Goal: Information Seeking & Learning: Compare options

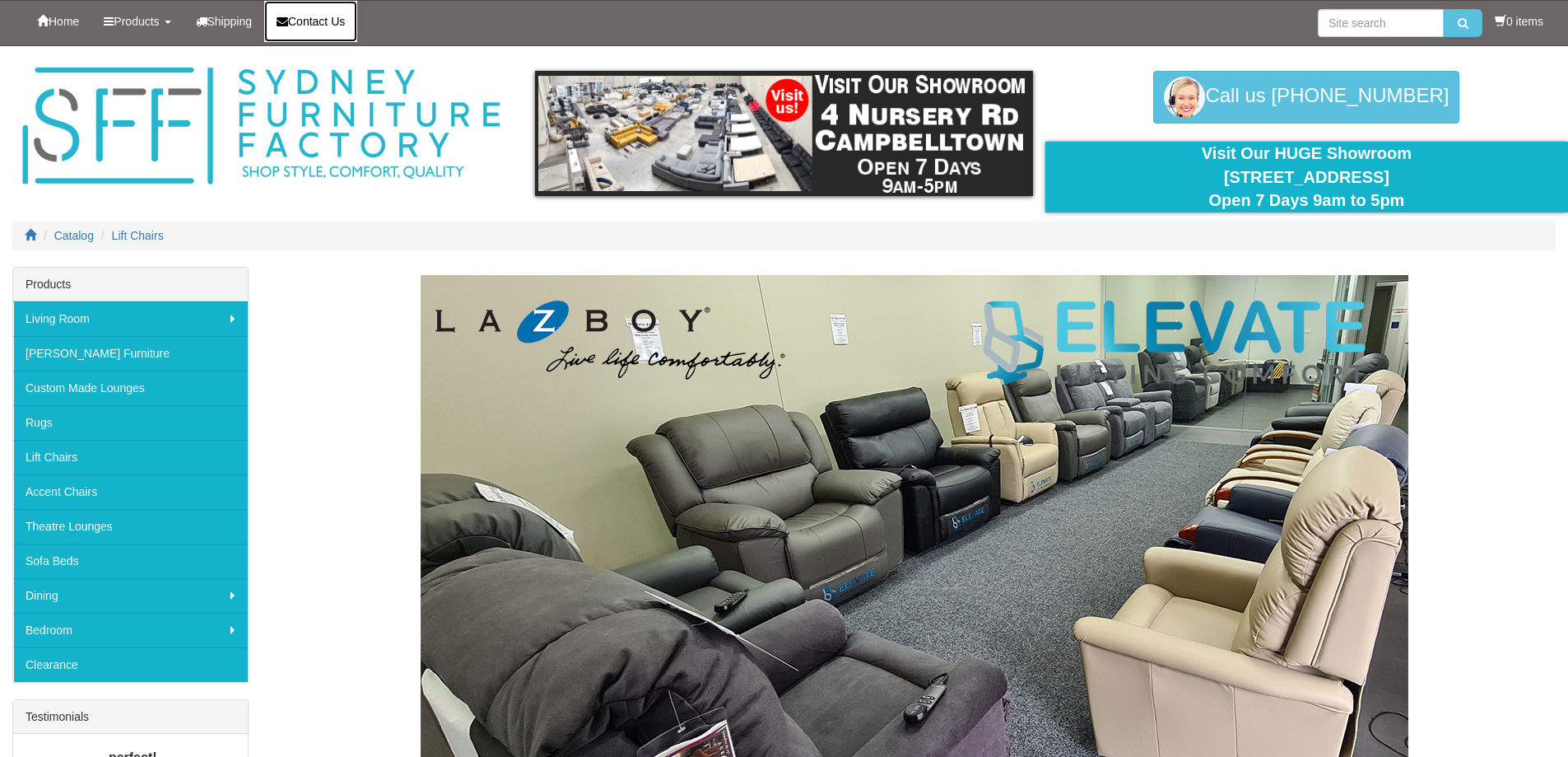
click at [328, 29] on link "Contact Us" at bounding box center [311, 22] width 93 height 42
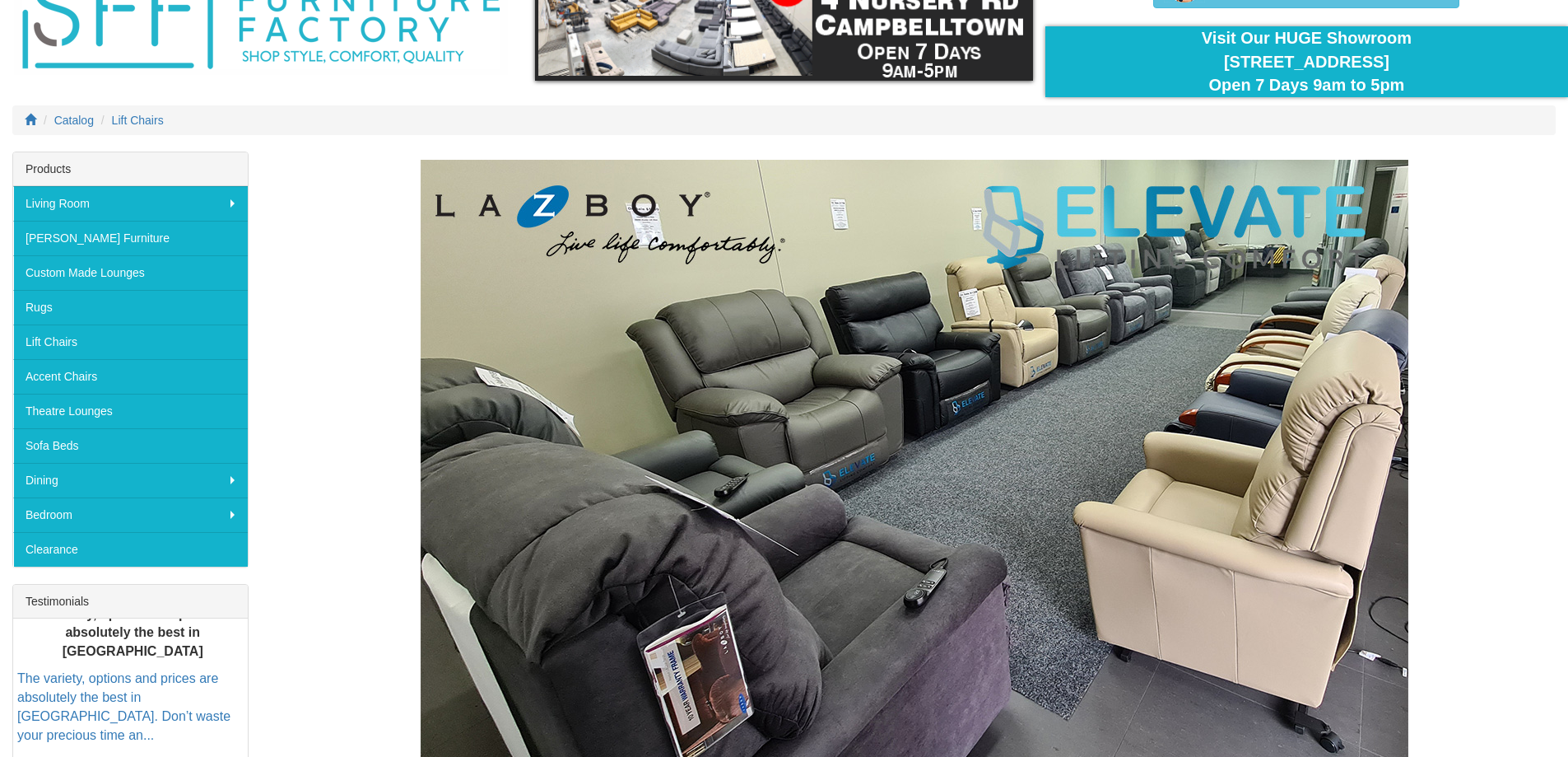
scroll to position [140, 0]
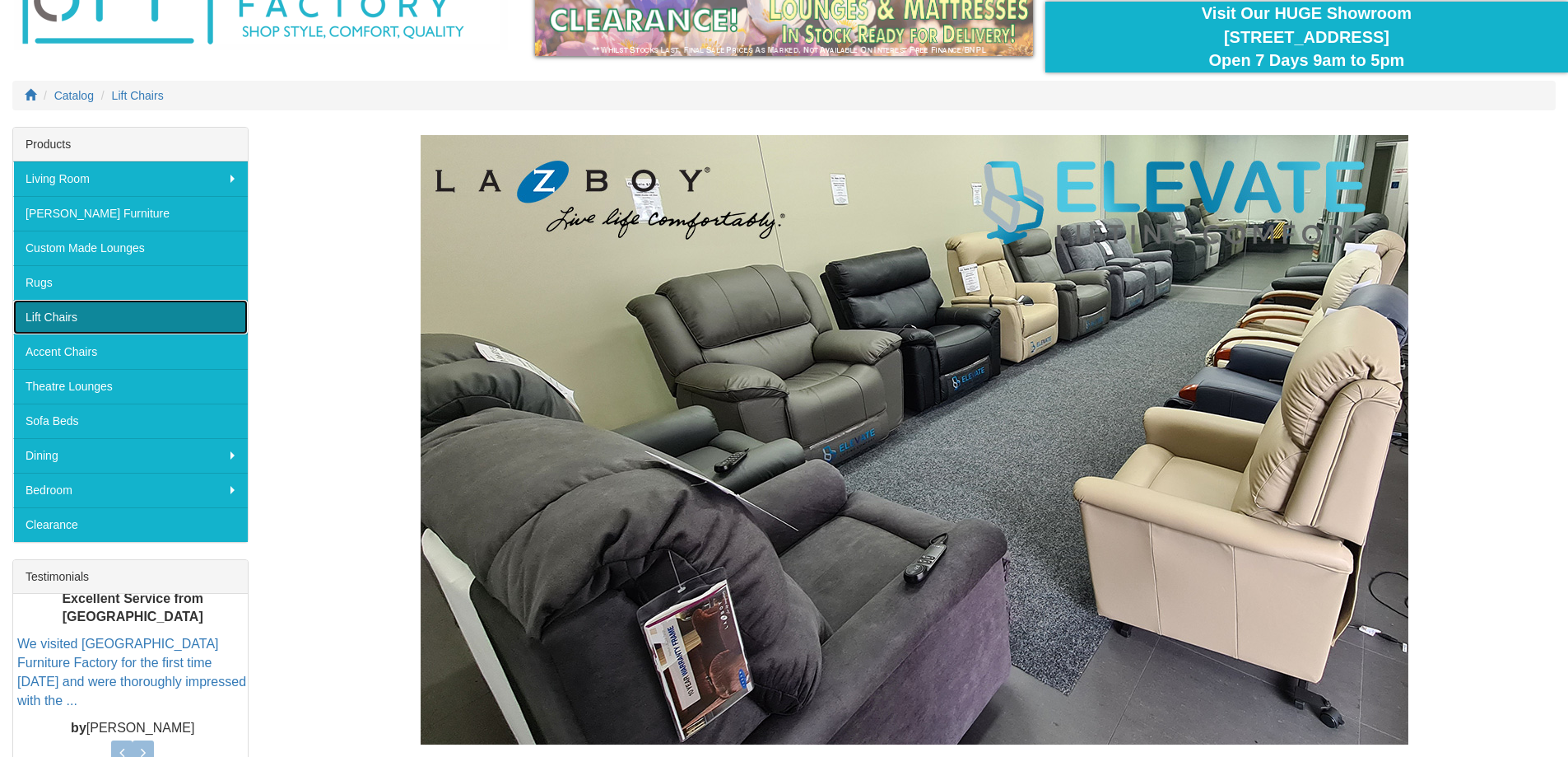
click at [71, 322] on link "Lift Chairs" at bounding box center [130, 317] width 234 height 35
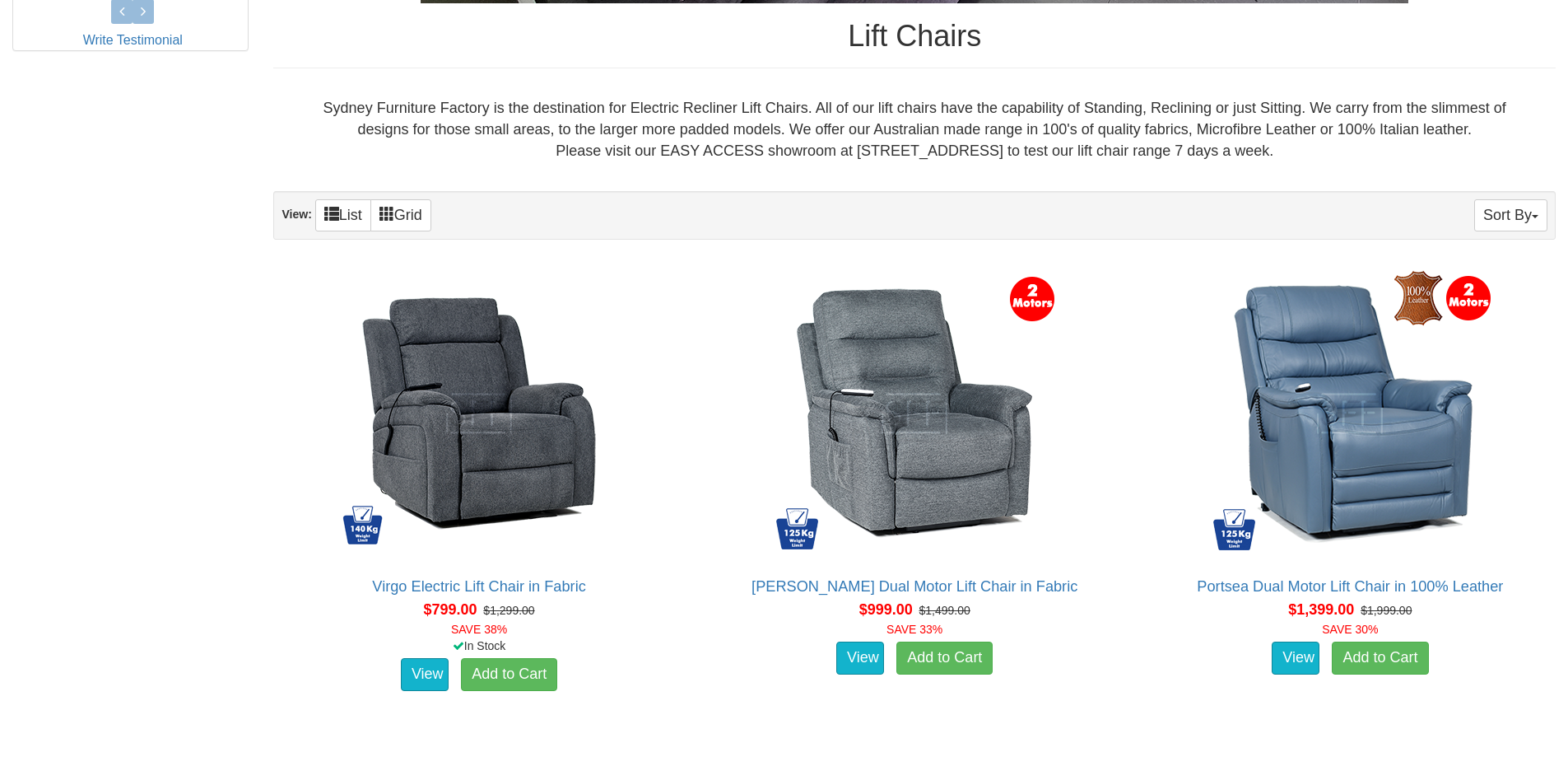
scroll to position [887, 0]
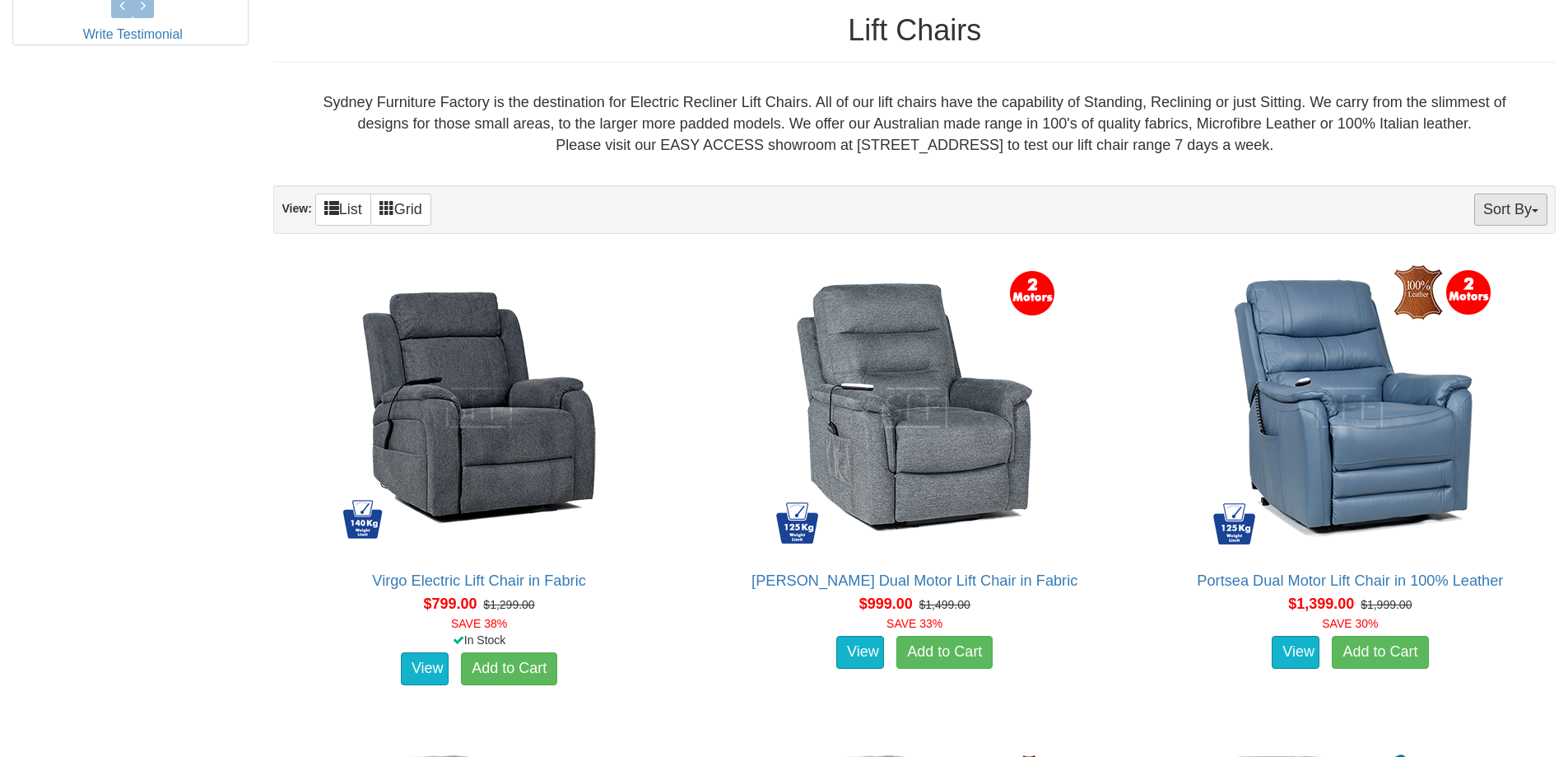
click at [1528, 209] on button "Sort By" at bounding box center [1511, 209] width 73 height 32
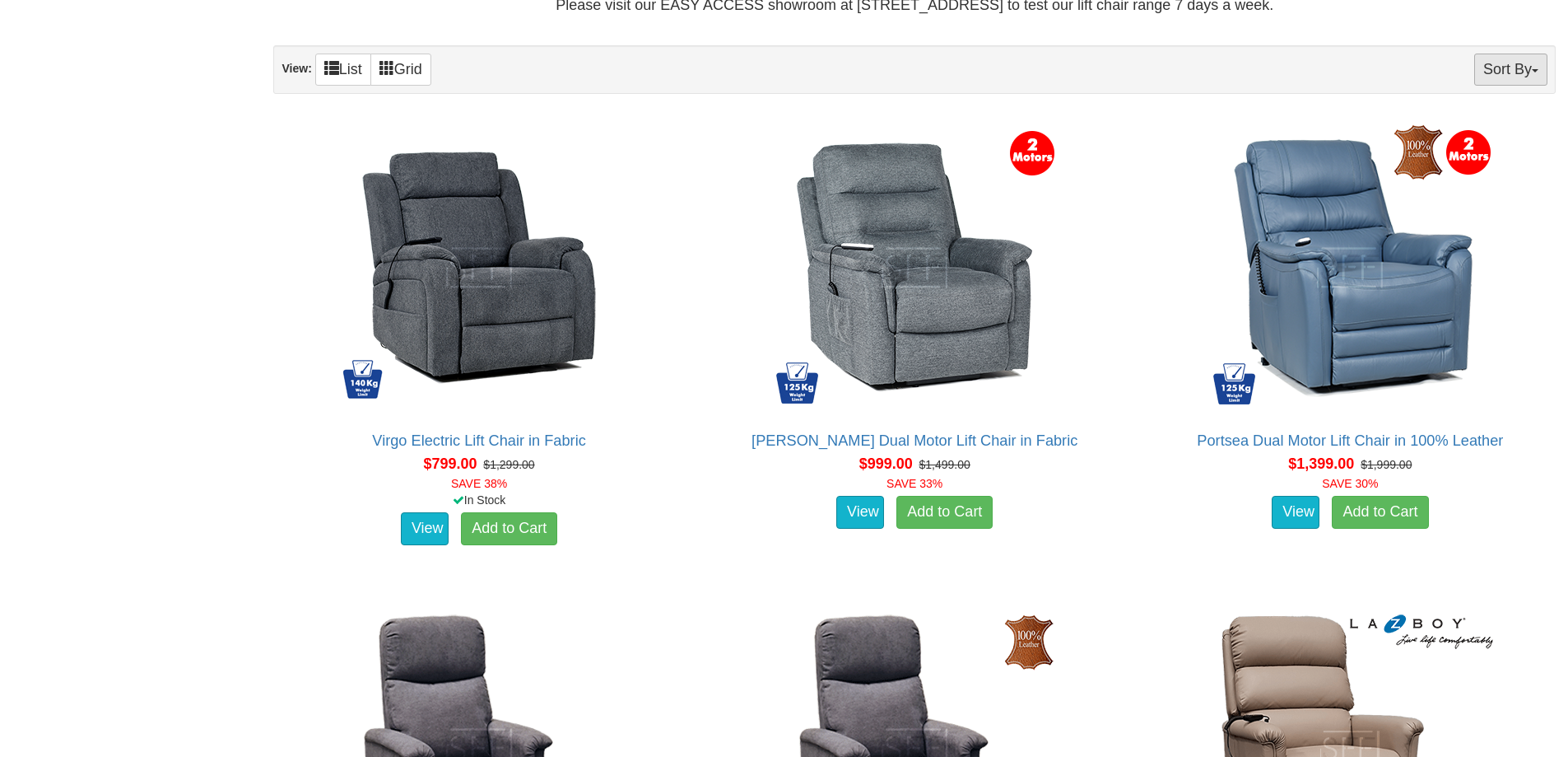
scroll to position [978, 0]
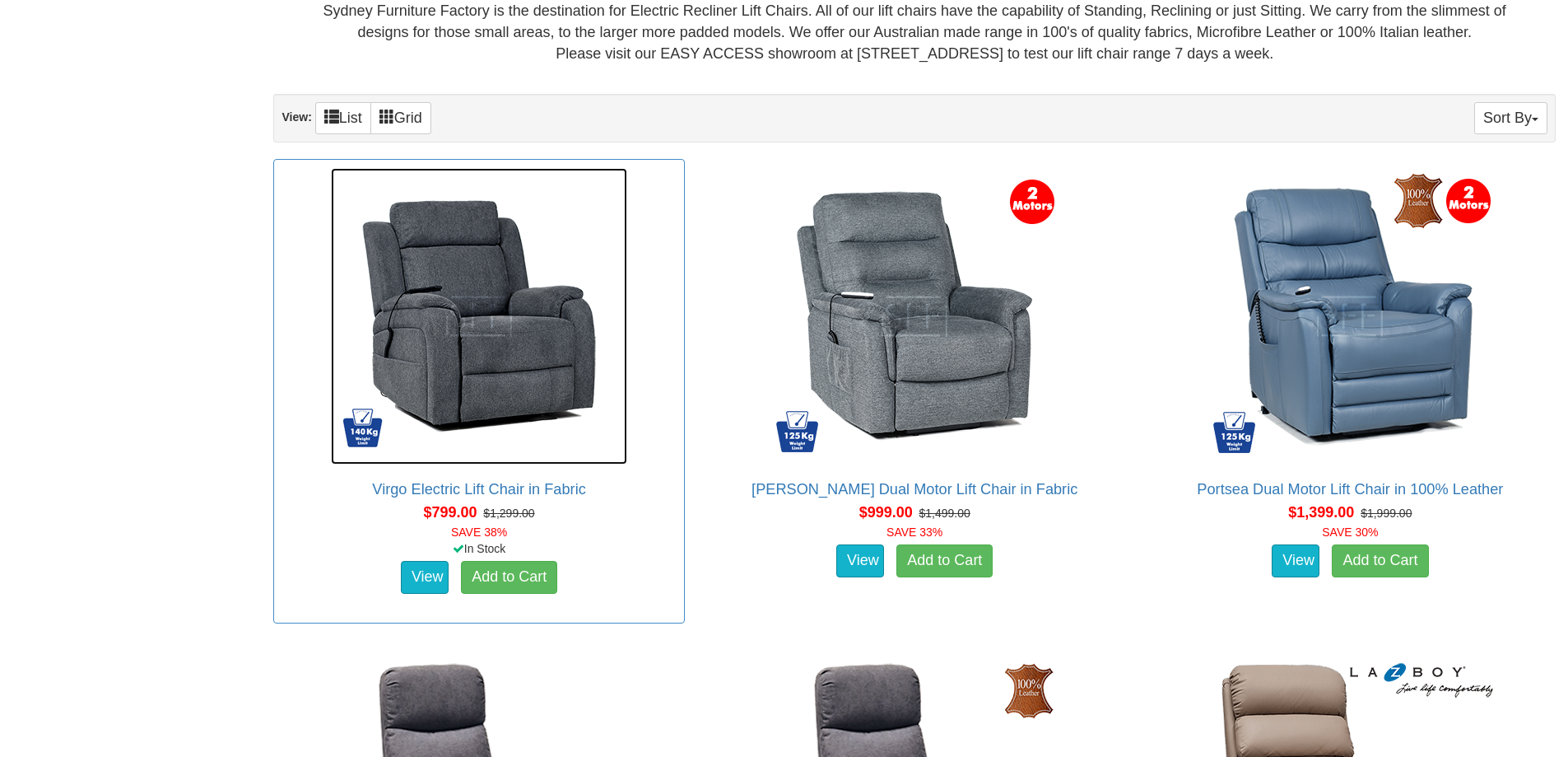
click at [490, 372] on img at bounding box center [478, 316] width 296 height 297
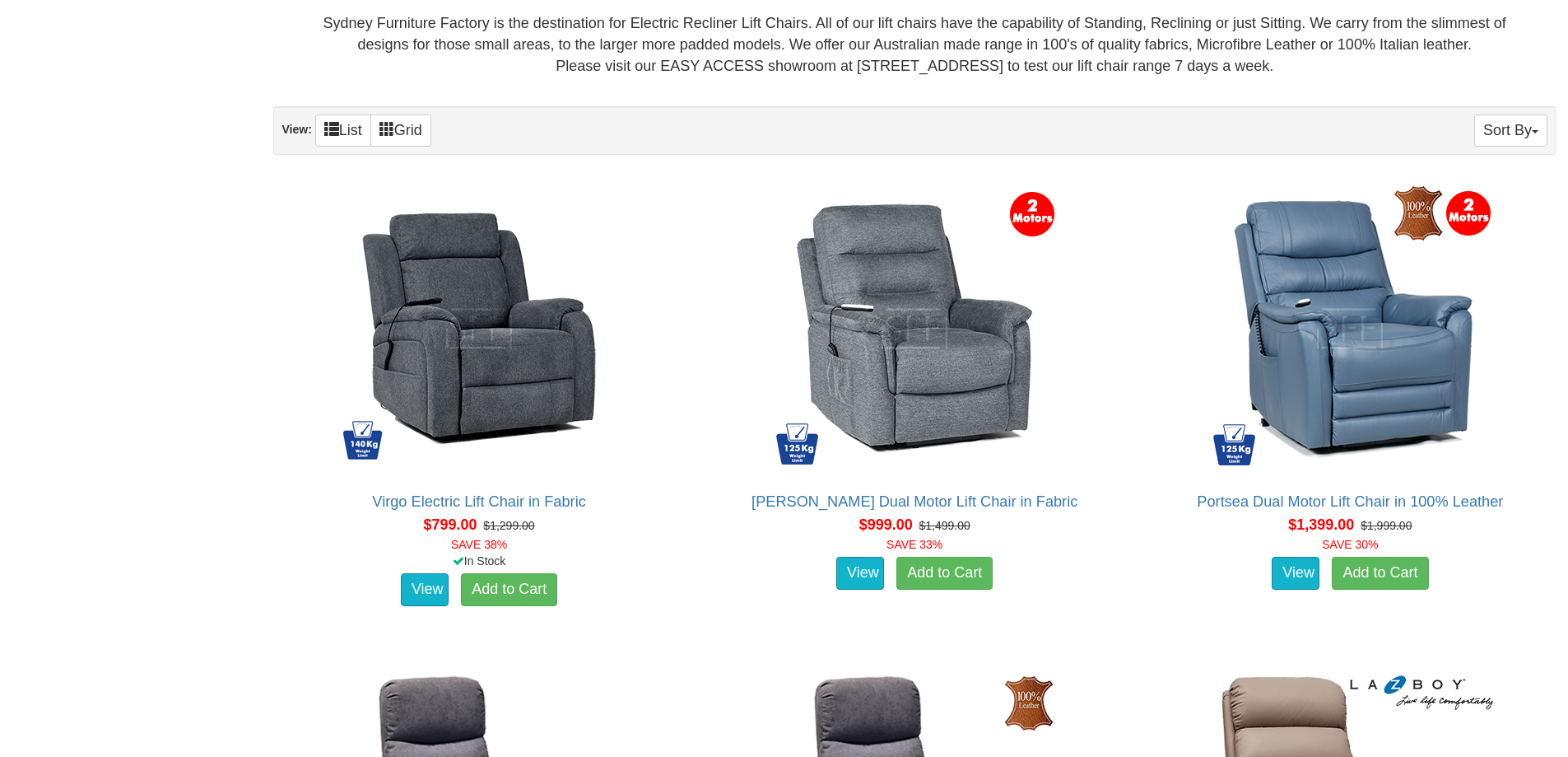
scroll to position [1021, 0]
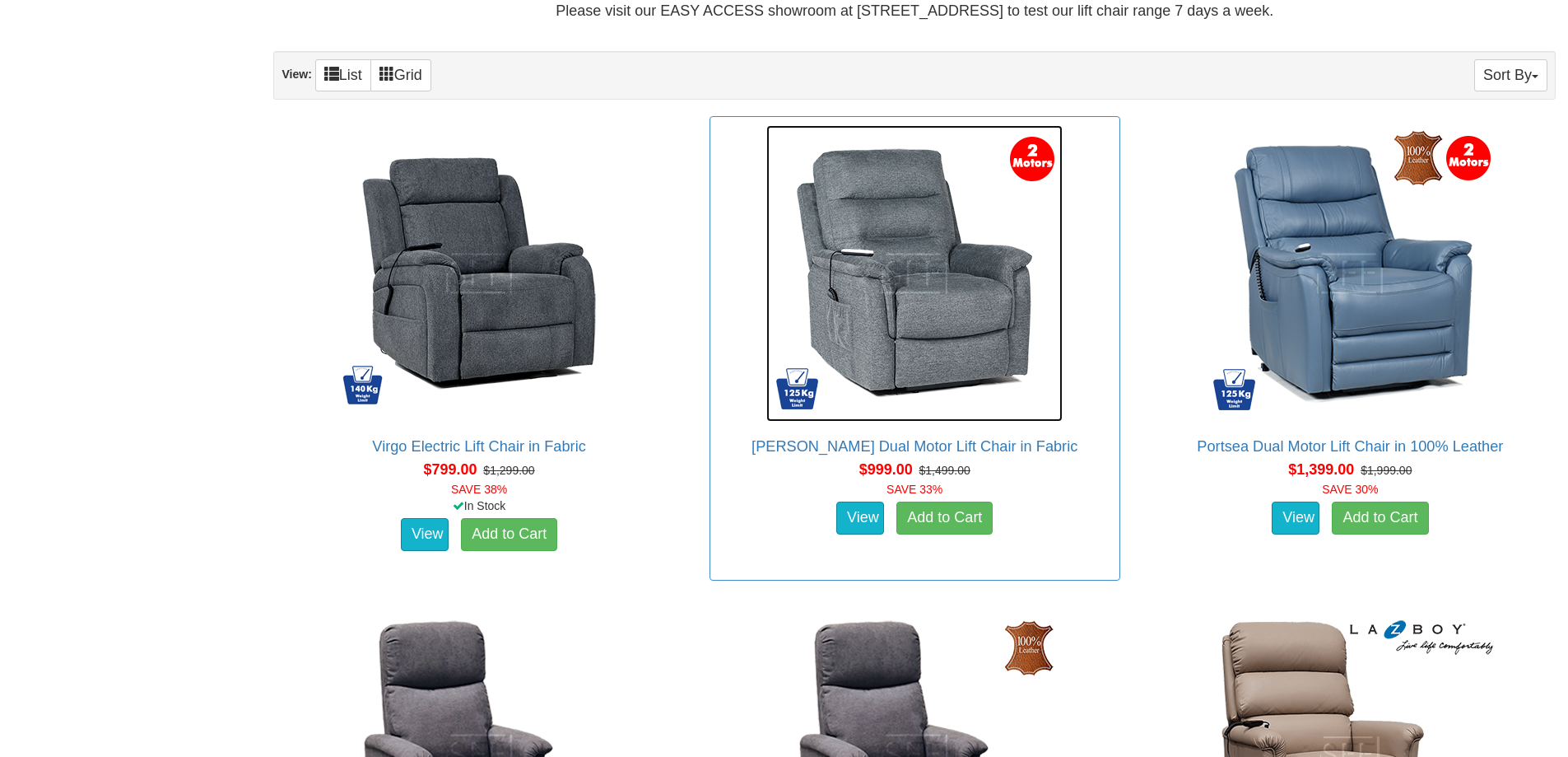
click at [939, 305] on img at bounding box center [914, 273] width 296 height 297
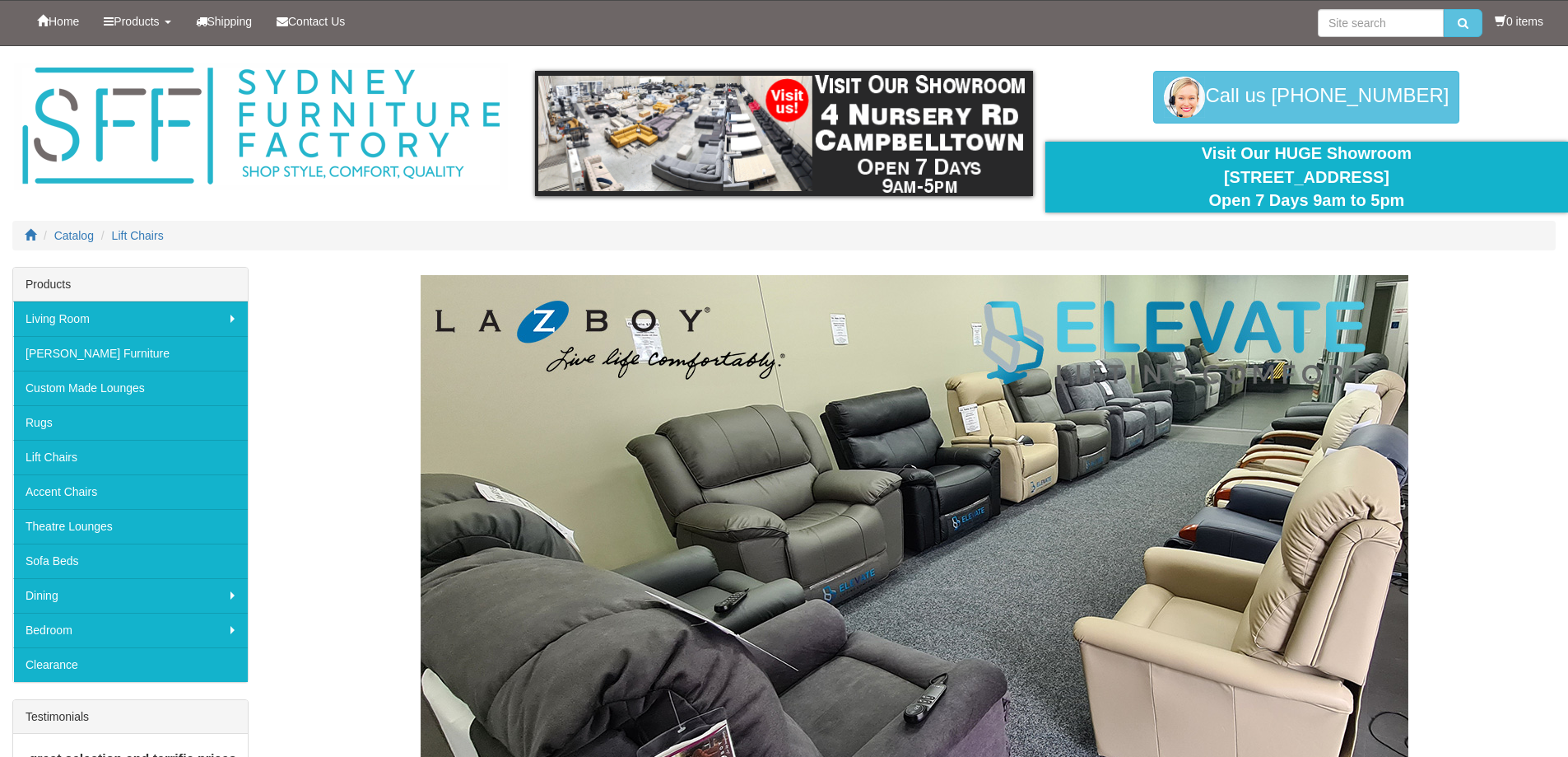
scroll to position [976, 0]
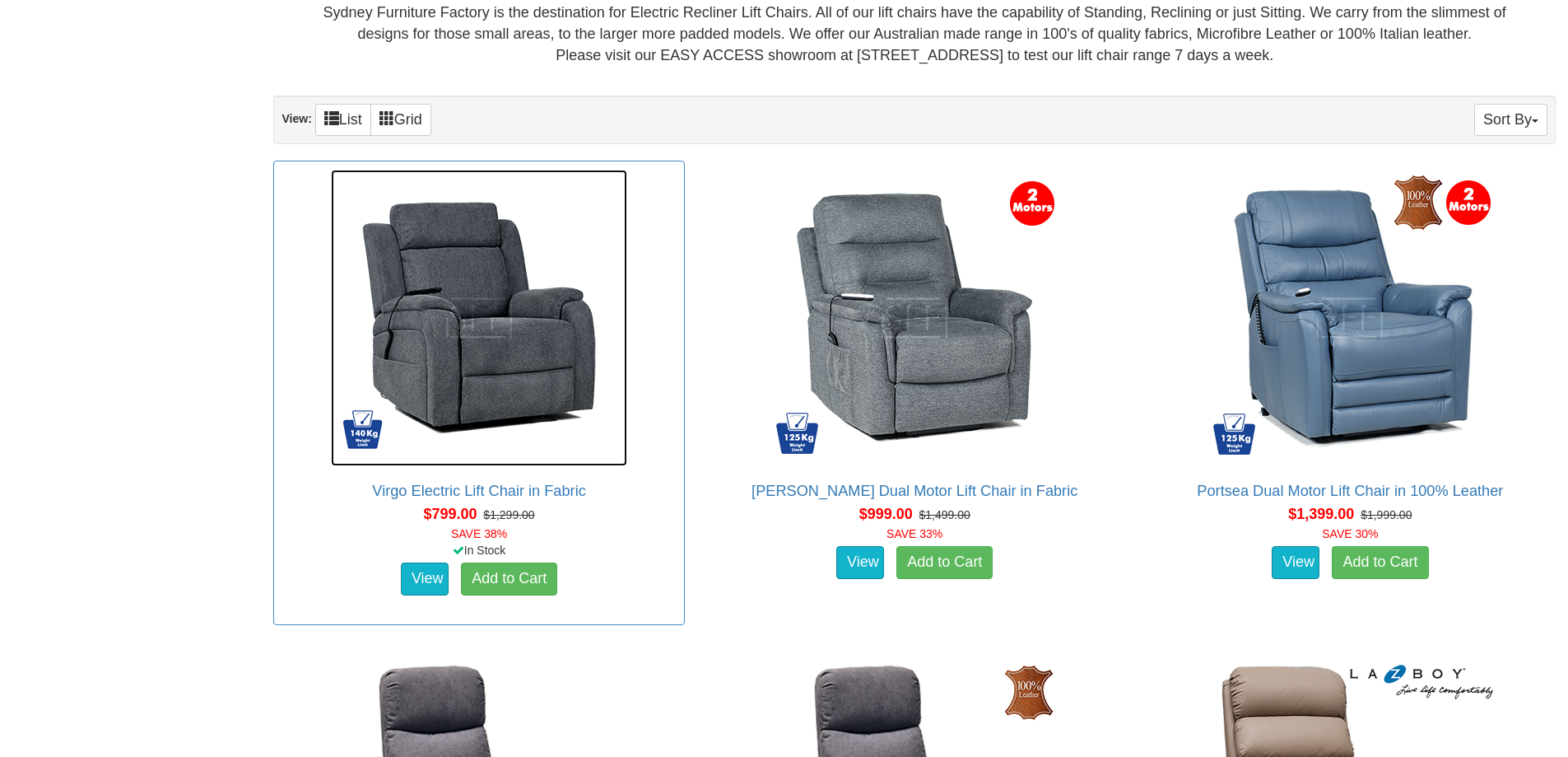
click at [506, 403] on img at bounding box center [478, 317] width 296 height 297
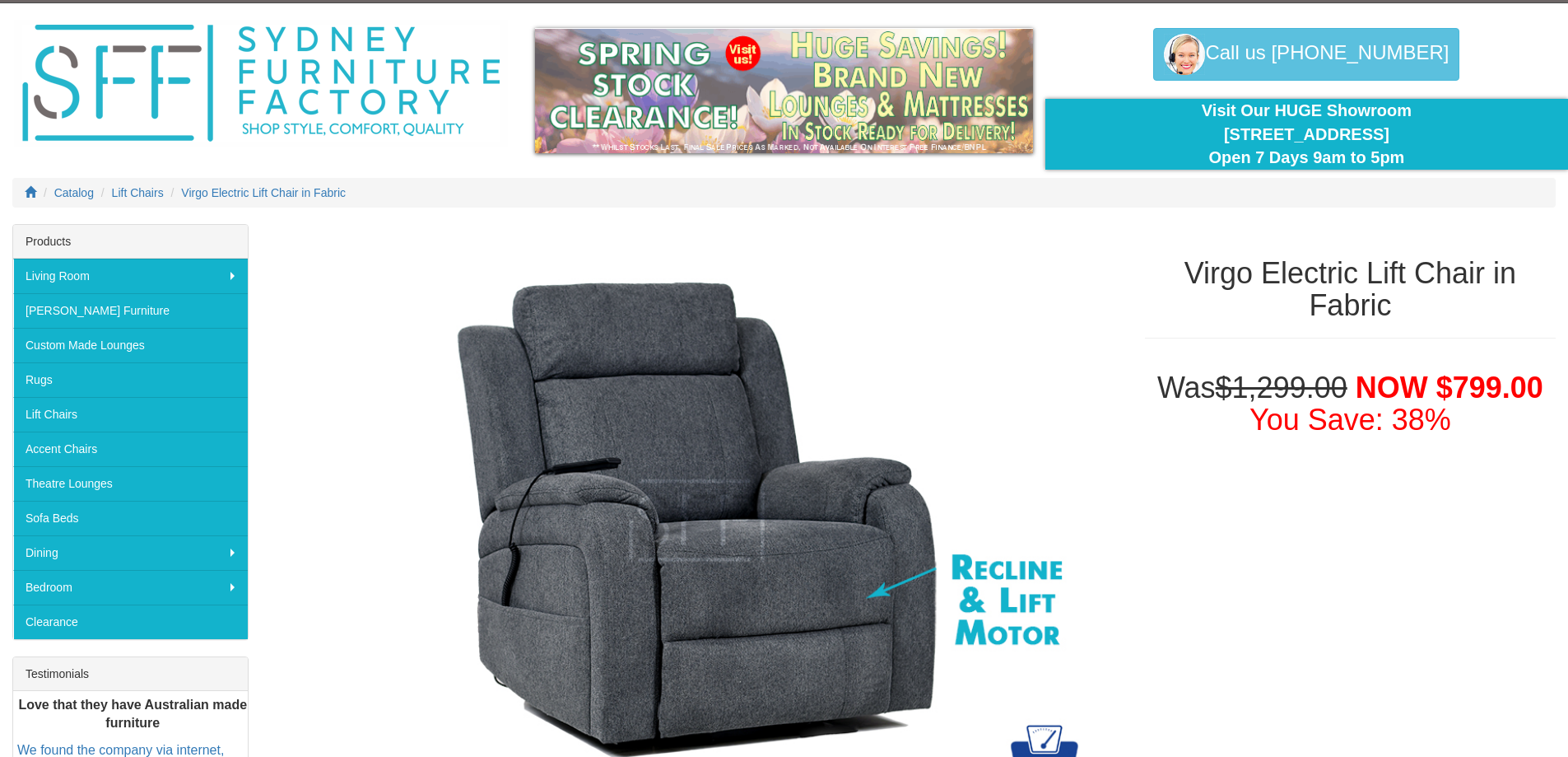
scroll to position [10, 0]
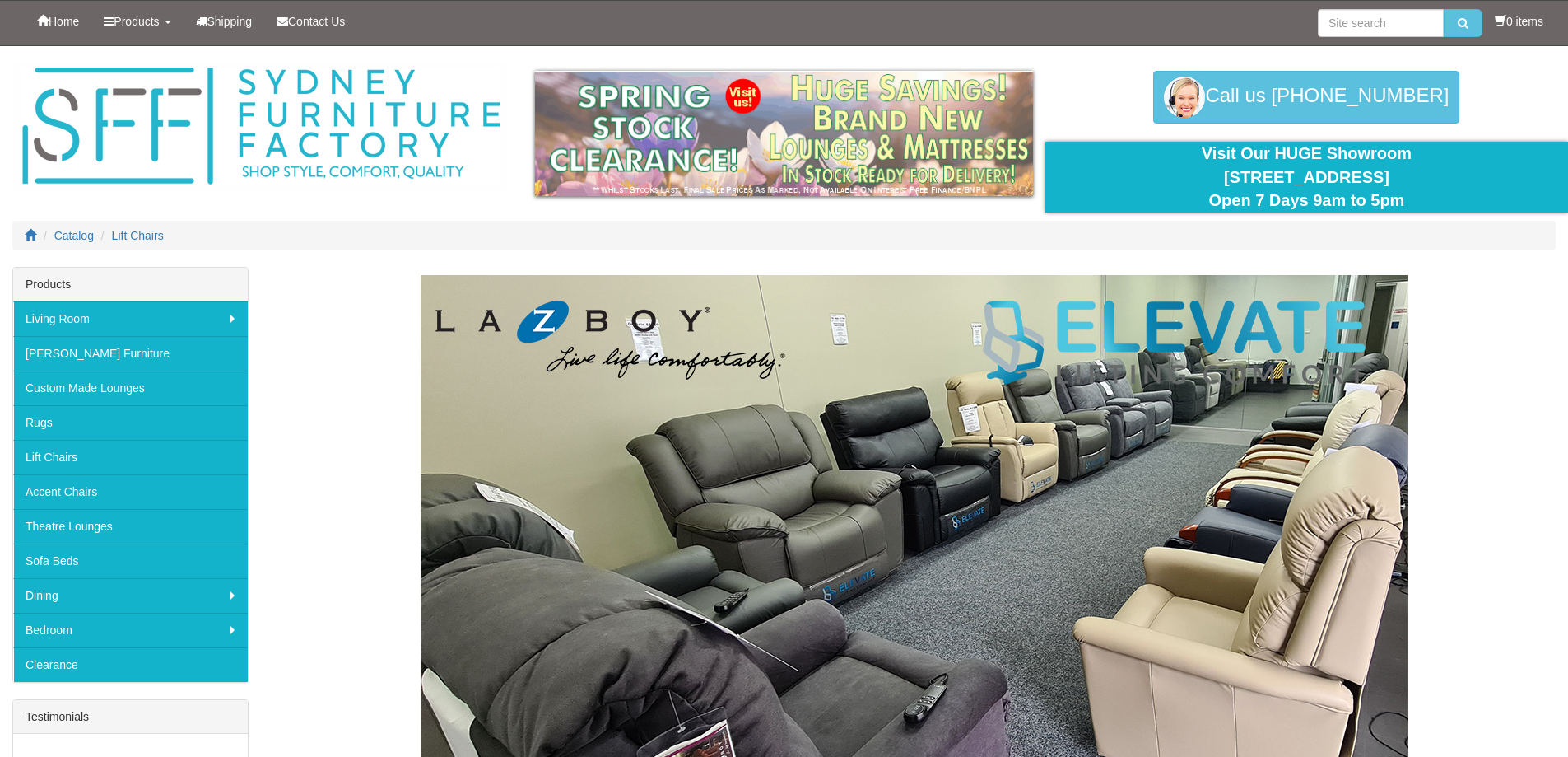
scroll to position [976, 0]
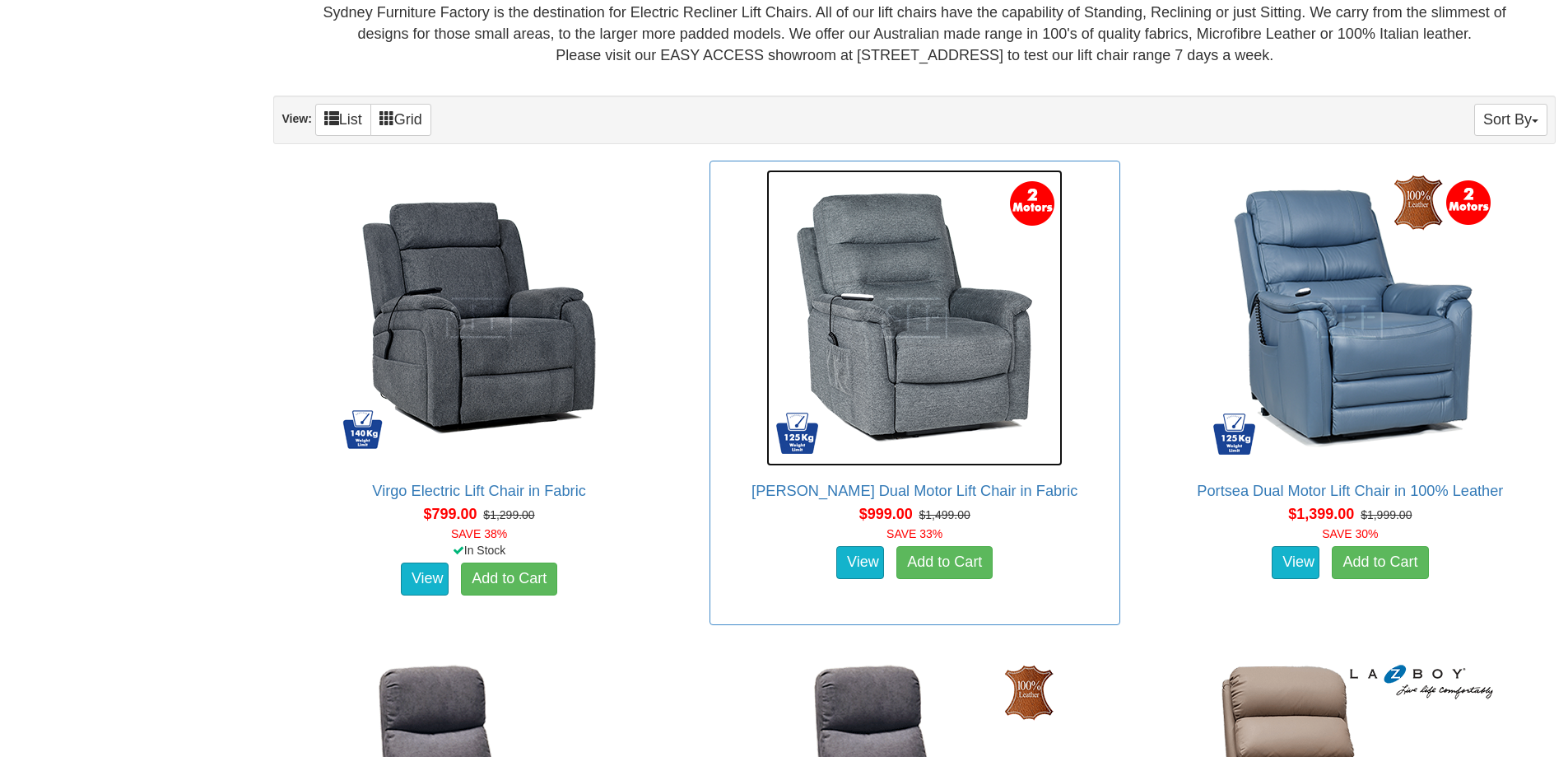
click at [893, 412] on img at bounding box center [914, 317] width 296 height 297
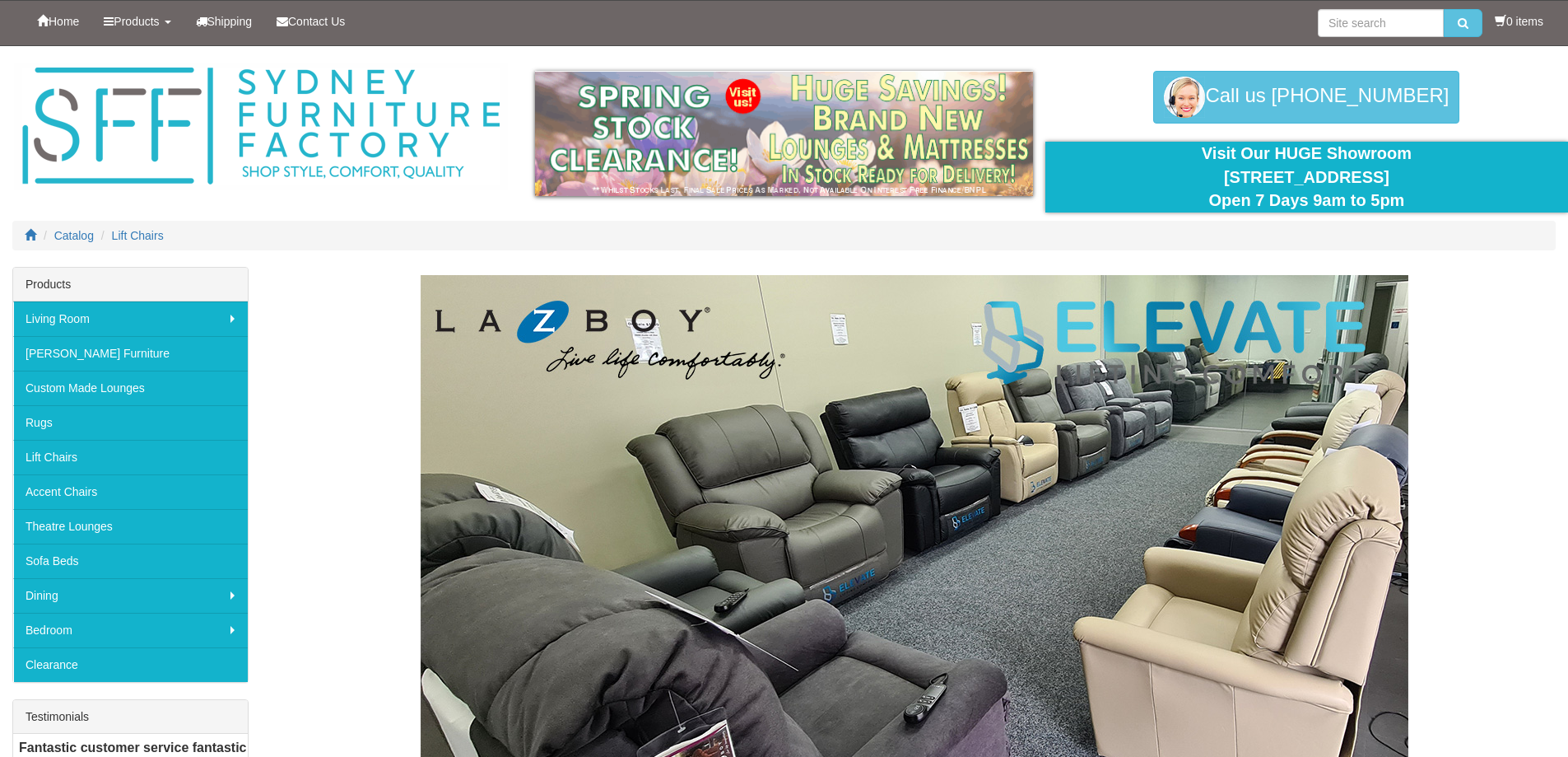
scroll to position [976, 0]
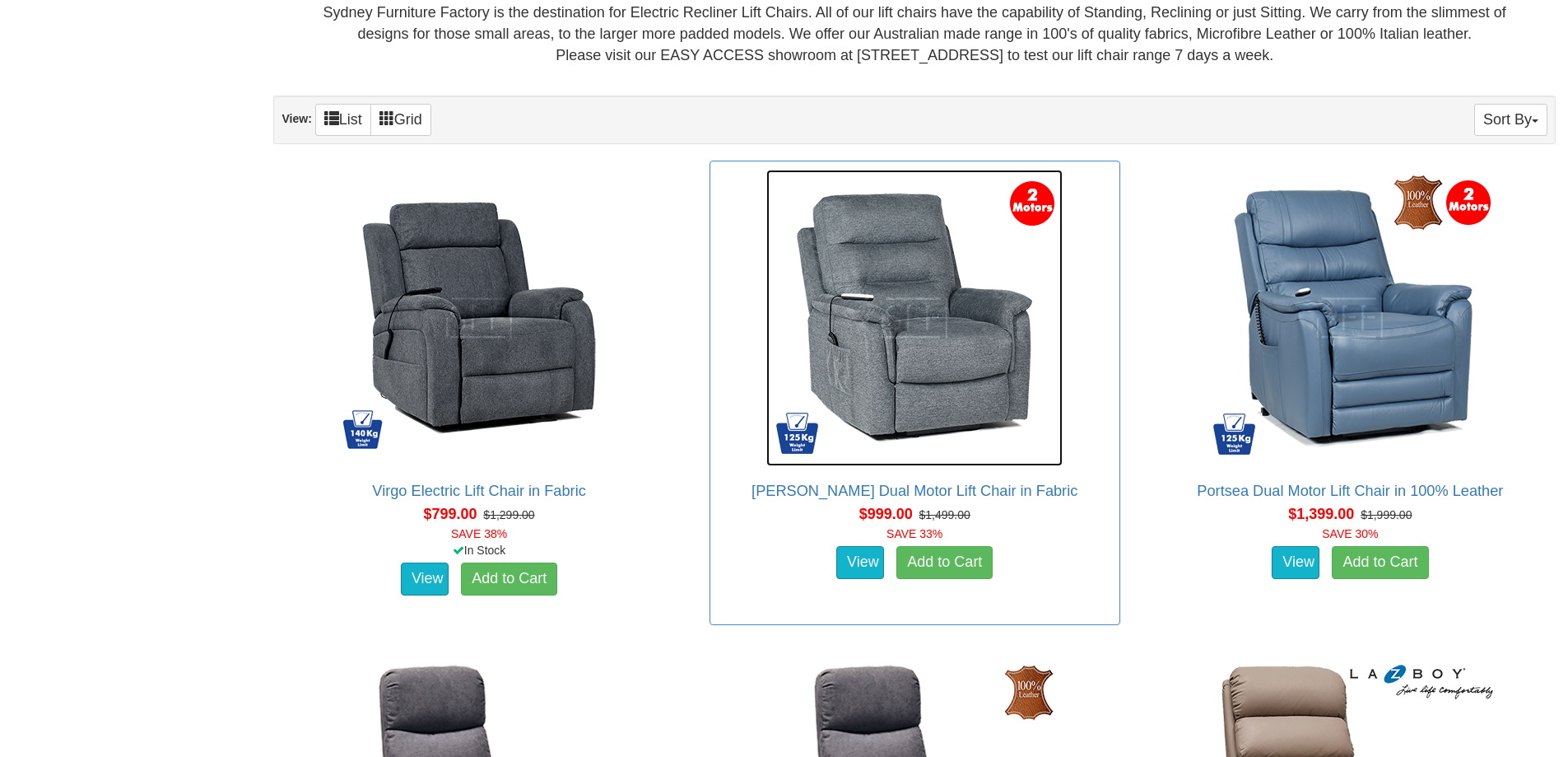
click at [938, 379] on img at bounding box center [914, 317] width 296 height 297
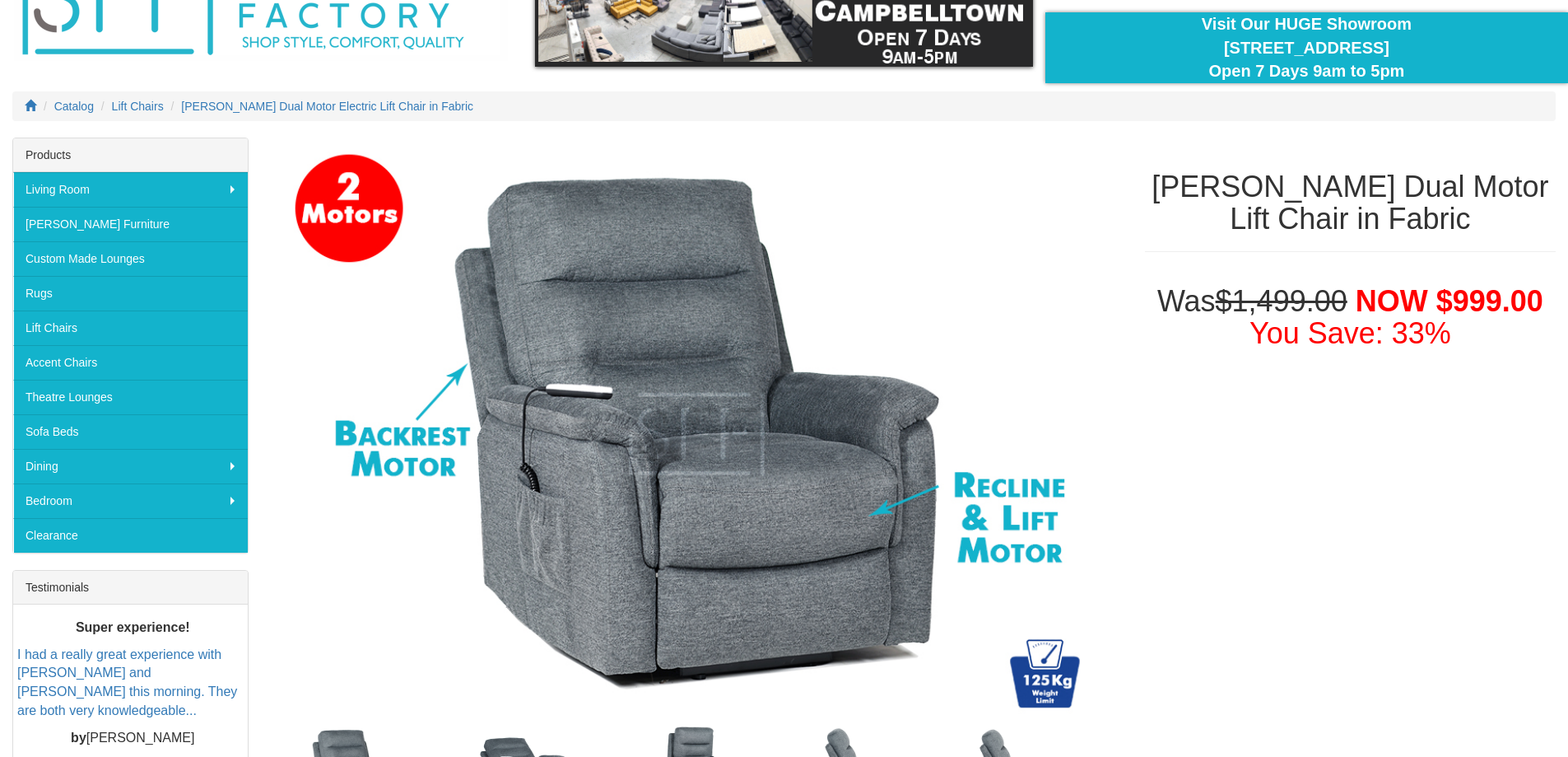
scroll to position [120, 0]
